Goal: Information Seeking & Learning: Learn about a topic

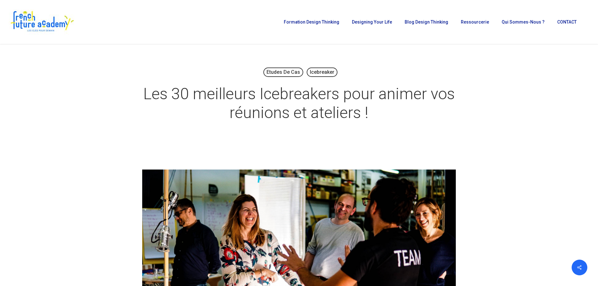
click at [51, 27] on img at bounding box center [42, 21] width 66 height 25
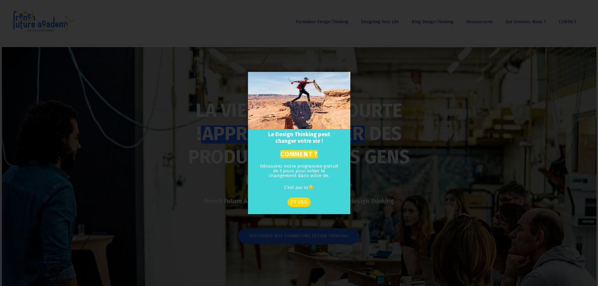
click at [348, 74] on icon "Close" at bounding box center [349, 74] width 2 height 5
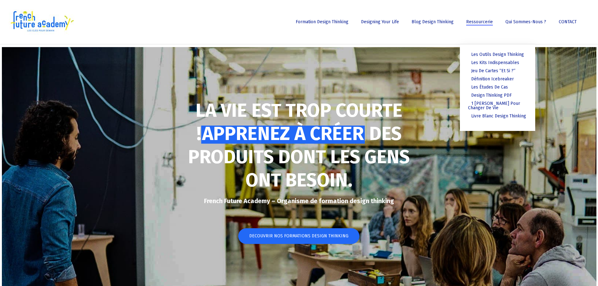
click at [475, 24] on span "Ressourcerie" at bounding box center [479, 21] width 27 height 5
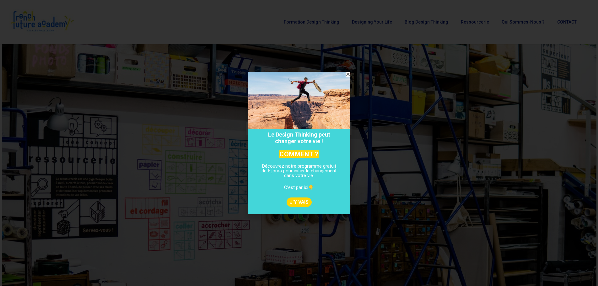
click at [499, 56] on div "Le Design Thinking peut changer votre vie ! COMMENT ? Découvrez notre programme…" at bounding box center [299, 143] width 598 height 286
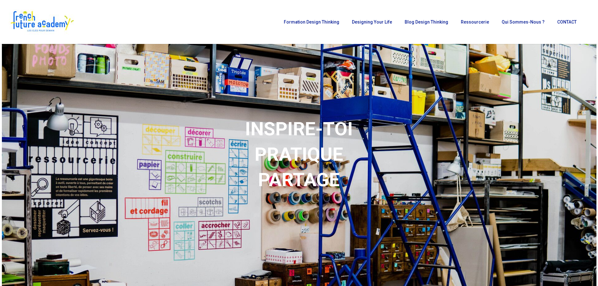
click at [346, 73] on div "INSPIRE-TOI PRATIQUE PARTAGE" at bounding box center [299, 165] width 422 height 242
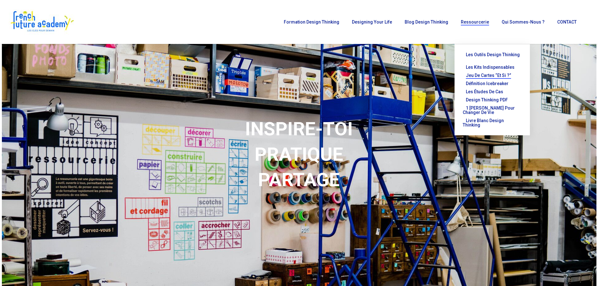
click at [491, 73] on span "Jeu de cartes “Et si ?”" at bounding box center [488, 75] width 45 height 5
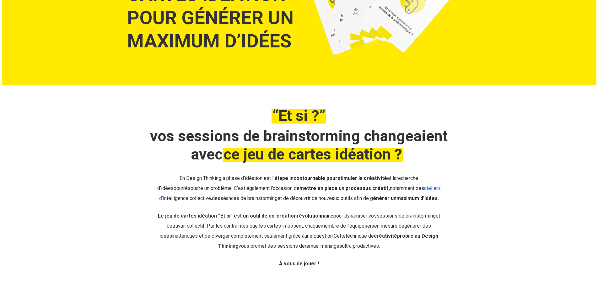
scroll to position [125, 0]
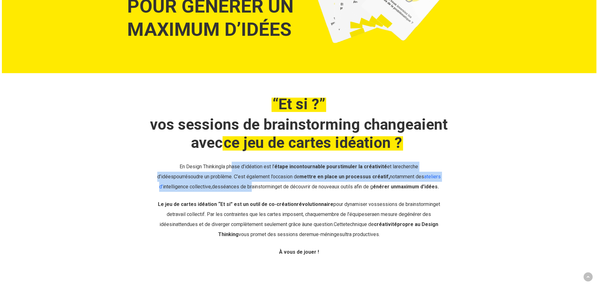
drag, startPoint x: 216, startPoint y: 166, endPoint x: 250, endPoint y: 189, distance: 41.2
click at [250, 189] on p "En D esign Thinking la phase d’idéation est l’ étape incontournable pour stimul…" at bounding box center [298, 181] width 285 height 38
click at [250, 189] on span "séances de brainstorming" at bounding box center [248, 187] width 57 height 6
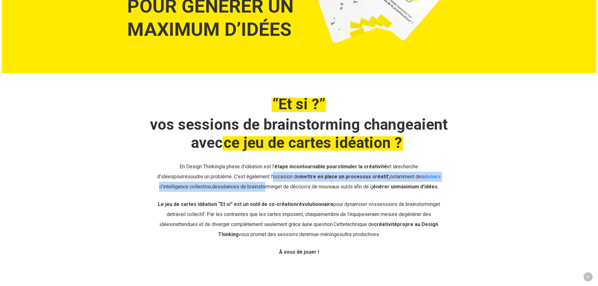
drag, startPoint x: 261, startPoint y: 176, endPoint x: 264, endPoint y: 199, distance: 23.0
click at [264, 199] on p "En D esign Thinking la phase d’idéation est l’ étape incontournable pour stimul…" at bounding box center [298, 181] width 285 height 38
drag, startPoint x: 268, startPoint y: 178, endPoint x: 267, endPoint y: 189, distance: 10.7
click at [267, 189] on p "En D esign Thinking la phase d’idéation est l’ étape incontournable pour stimul…" at bounding box center [298, 181] width 285 height 38
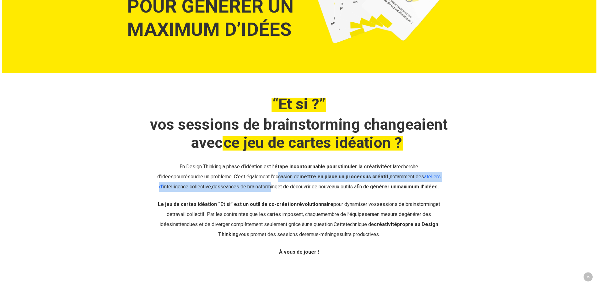
click at [267, 189] on span "séances de brainstorming" at bounding box center [248, 187] width 57 height 6
drag, startPoint x: 266, startPoint y: 180, endPoint x: 265, endPoint y: 189, distance: 9.2
click at [265, 189] on p "En D esign Thinking la phase d’idéation est l’ étape incontournable pour stimul…" at bounding box center [298, 181] width 285 height 38
click at [265, 189] on span "séances de brainstorming" at bounding box center [248, 187] width 57 height 6
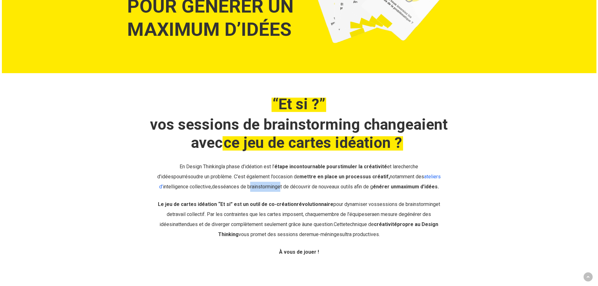
click at [265, 189] on span "séances de brainstorming" at bounding box center [248, 187] width 57 height 6
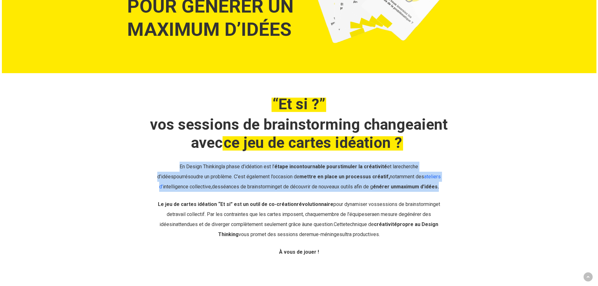
click at [265, 189] on span "séances de brainstorming" at bounding box center [248, 187] width 57 height 6
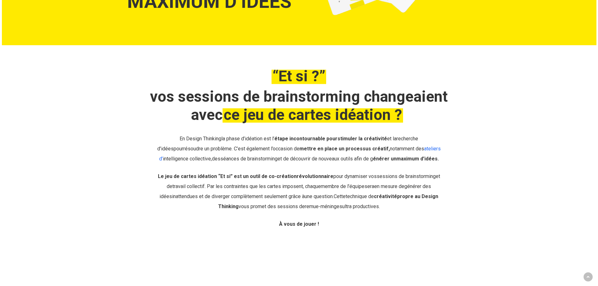
scroll to position [167, 0]
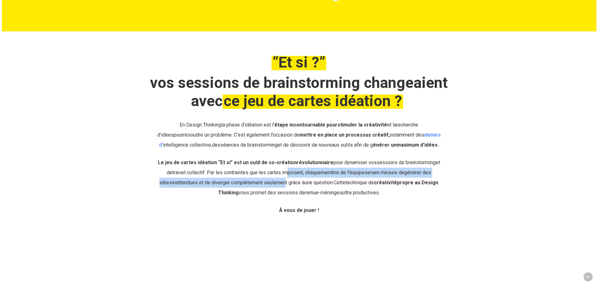
drag, startPoint x: 275, startPoint y: 169, endPoint x: 274, endPoint y: 181, distance: 12.3
click at [274, 181] on p "Le jeu de cartes idéation “Et si” est un outil de co-création révolutionnaire p…" at bounding box center [298, 181] width 285 height 48
click at [274, 181] on span "inattendues et de diverger complètement seulement grâce à" at bounding box center [238, 182] width 132 height 6
drag, startPoint x: 273, startPoint y: 173, endPoint x: 273, endPoint y: 182, distance: 8.8
click at [273, 182] on p "Le jeu de cartes idéation “Et si” est un outil de co-création révolutionnaire p…" at bounding box center [298, 181] width 285 height 48
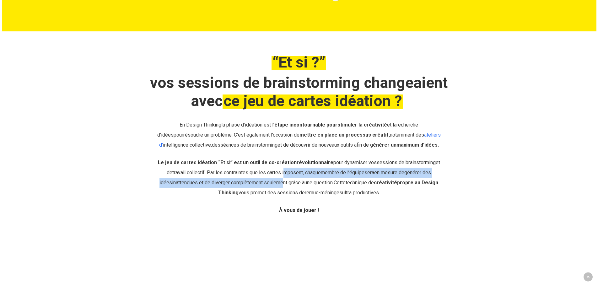
click at [273, 182] on span "inattendues et de diverger complètement seulement grâce à" at bounding box center [238, 182] width 132 height 6
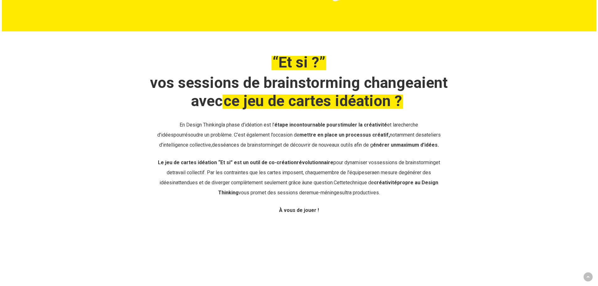
click at [419, 135] on link "ateliers d’" at bounding box center [299, 140] width 281 height 16
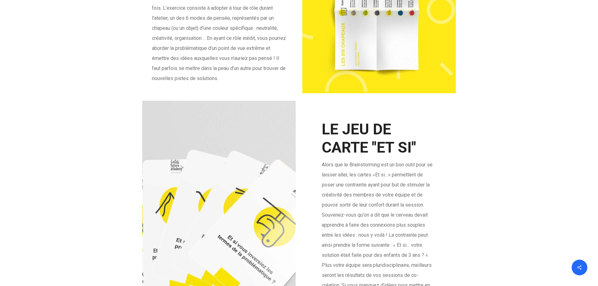
scroll to position [1088, 0]
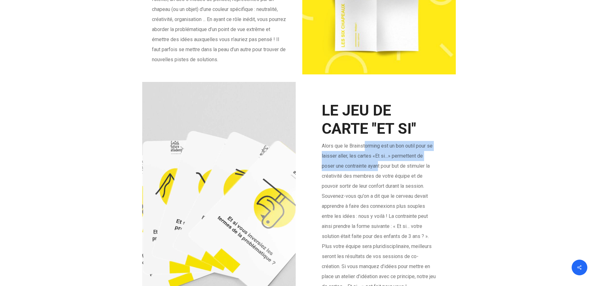
drag, startPoint x: 365, startPoint y: 153, endPoint x: 380, endPoint y: 178, distance: 29.0
click at [380, 178] on p "Alors que le Brainstorming est un bon outil pour se laisser aller, les cartes «…" at bounding box center [379, 220] width 114 height 158
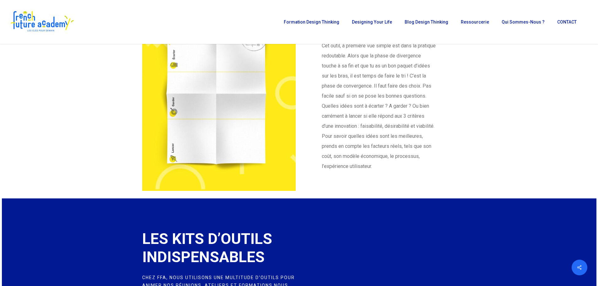
scroll to position [1297, 0]
